Goal: Obtain resource: Download file/media

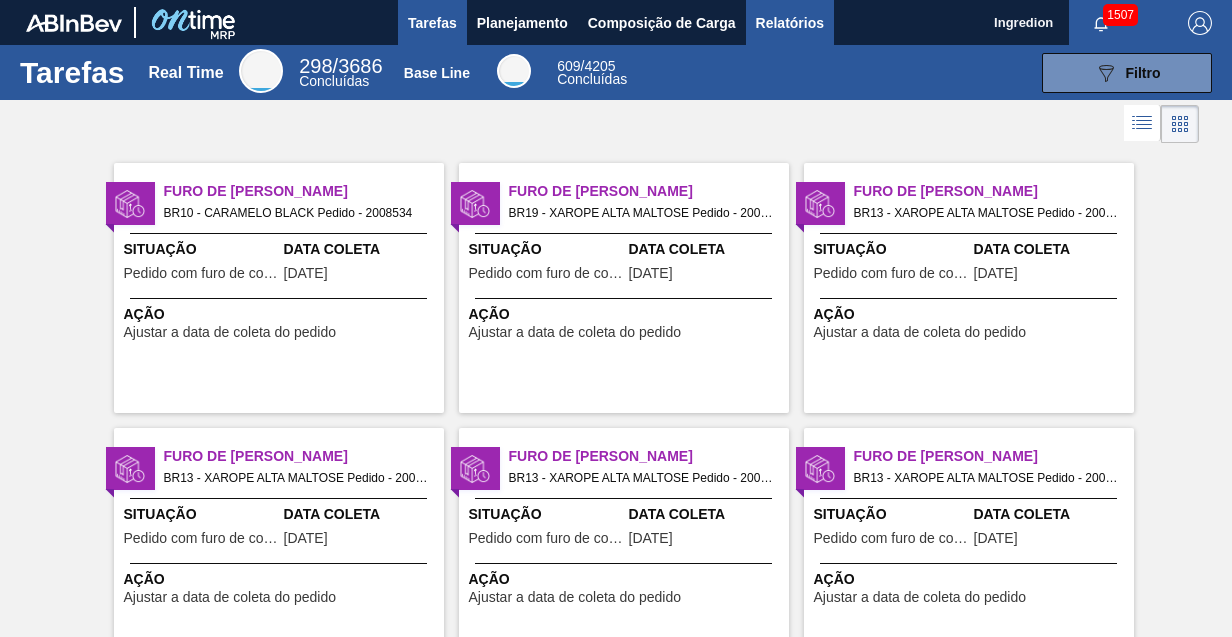
click at [788, 22] on span "Relatórios" at bounding box center [790, 23] width 68 height 24
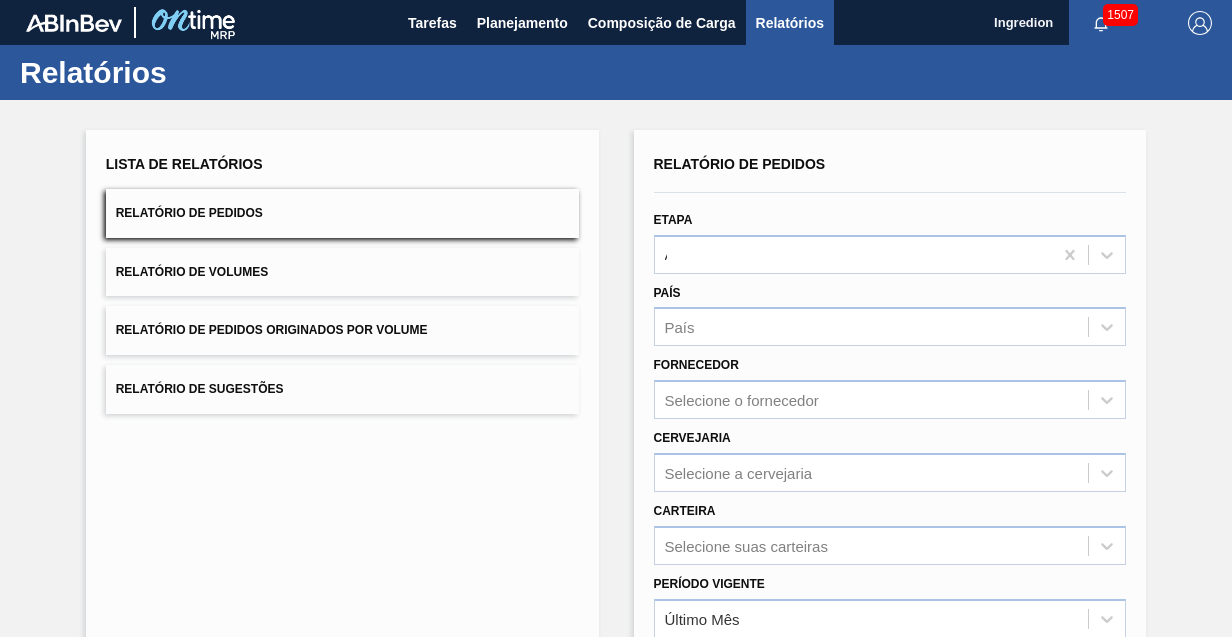
type input "Aguardando Faturamento"
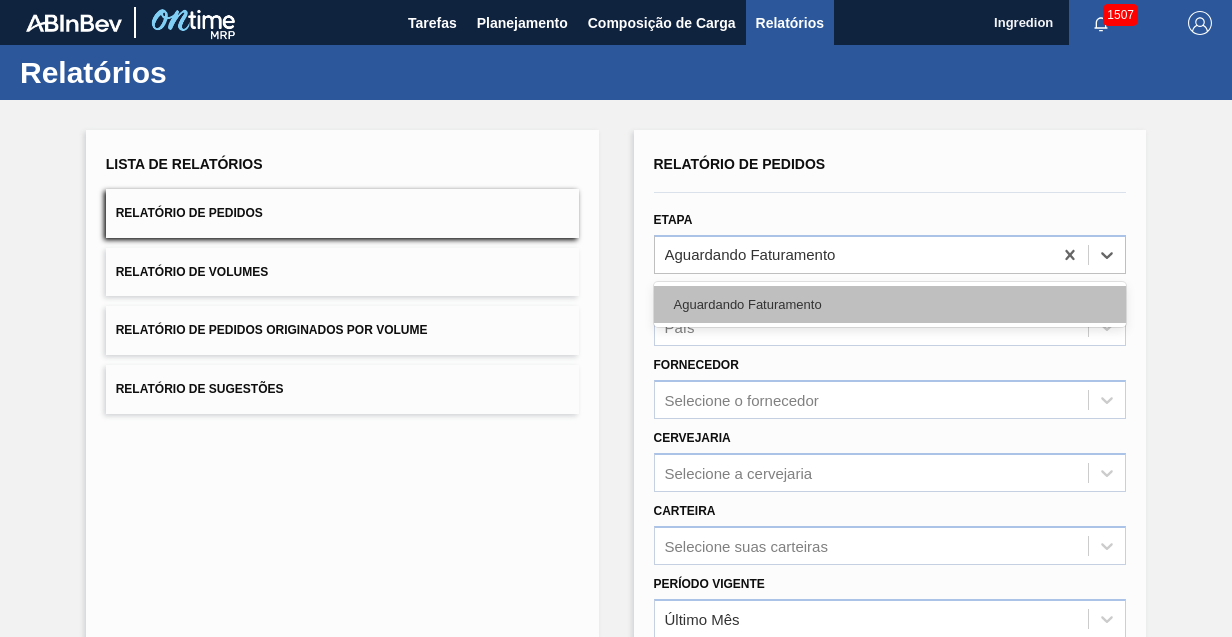
click at [888, 303] on div "Aguardando Faturamento" at bounding box center [890, 304] width 473 height 37
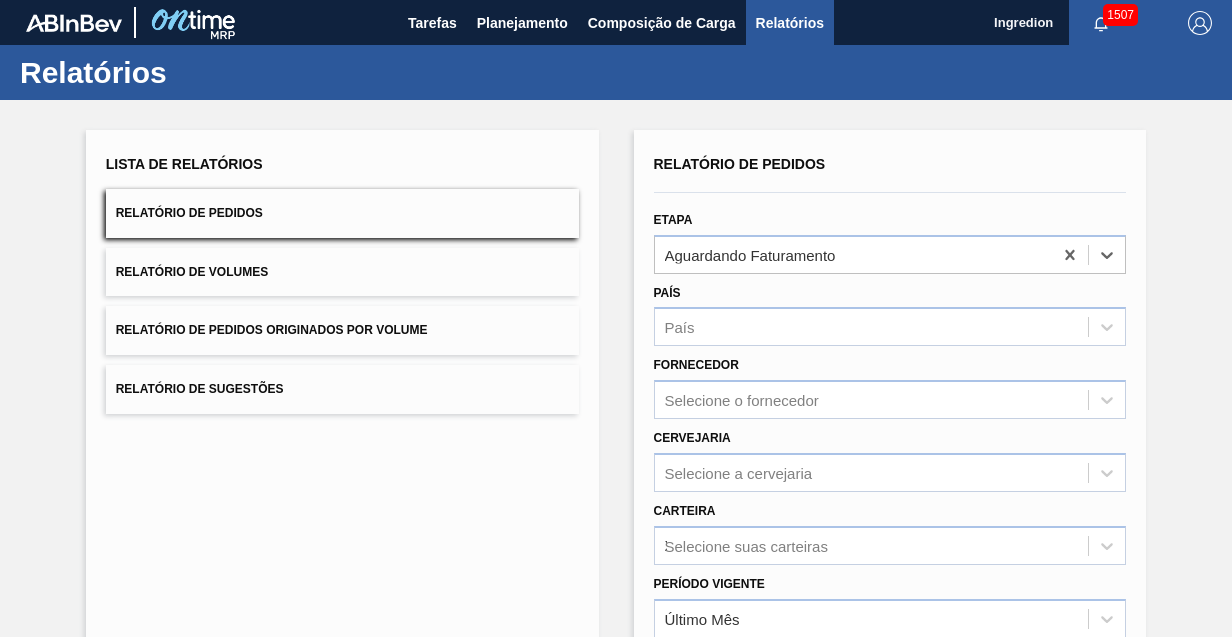
type input "Xarope"
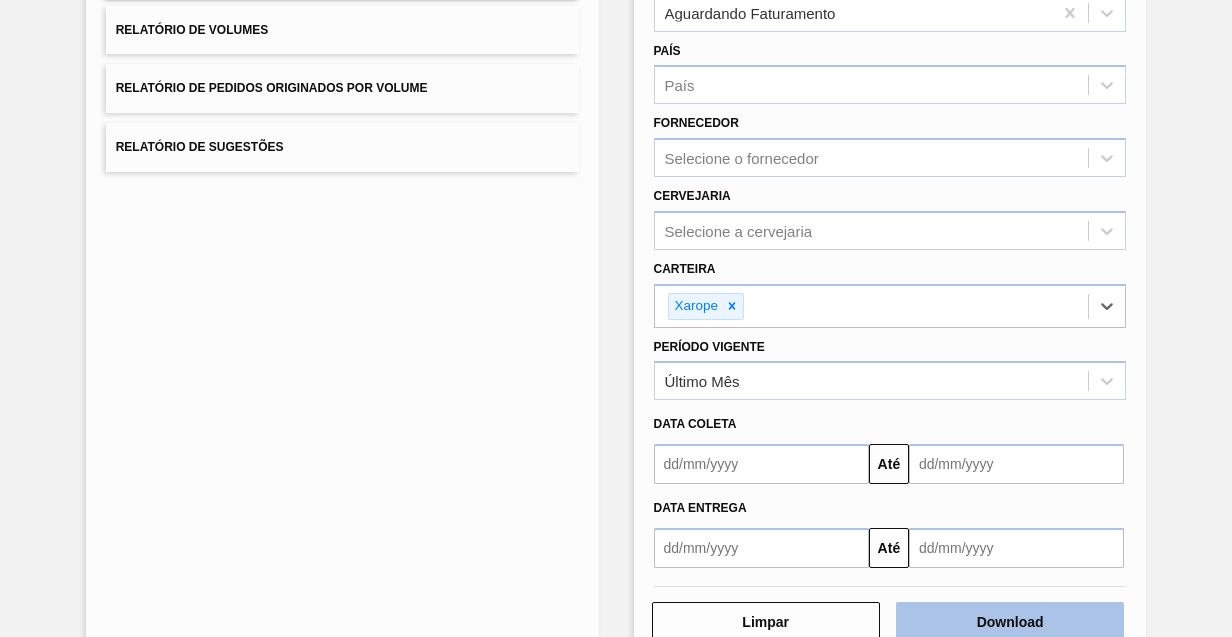
click at [1007, 618] on button "Download" at bounding box center [1010, 622] width 228 height 40
